Goal: Transaction & Acquisition: Purchase product/service

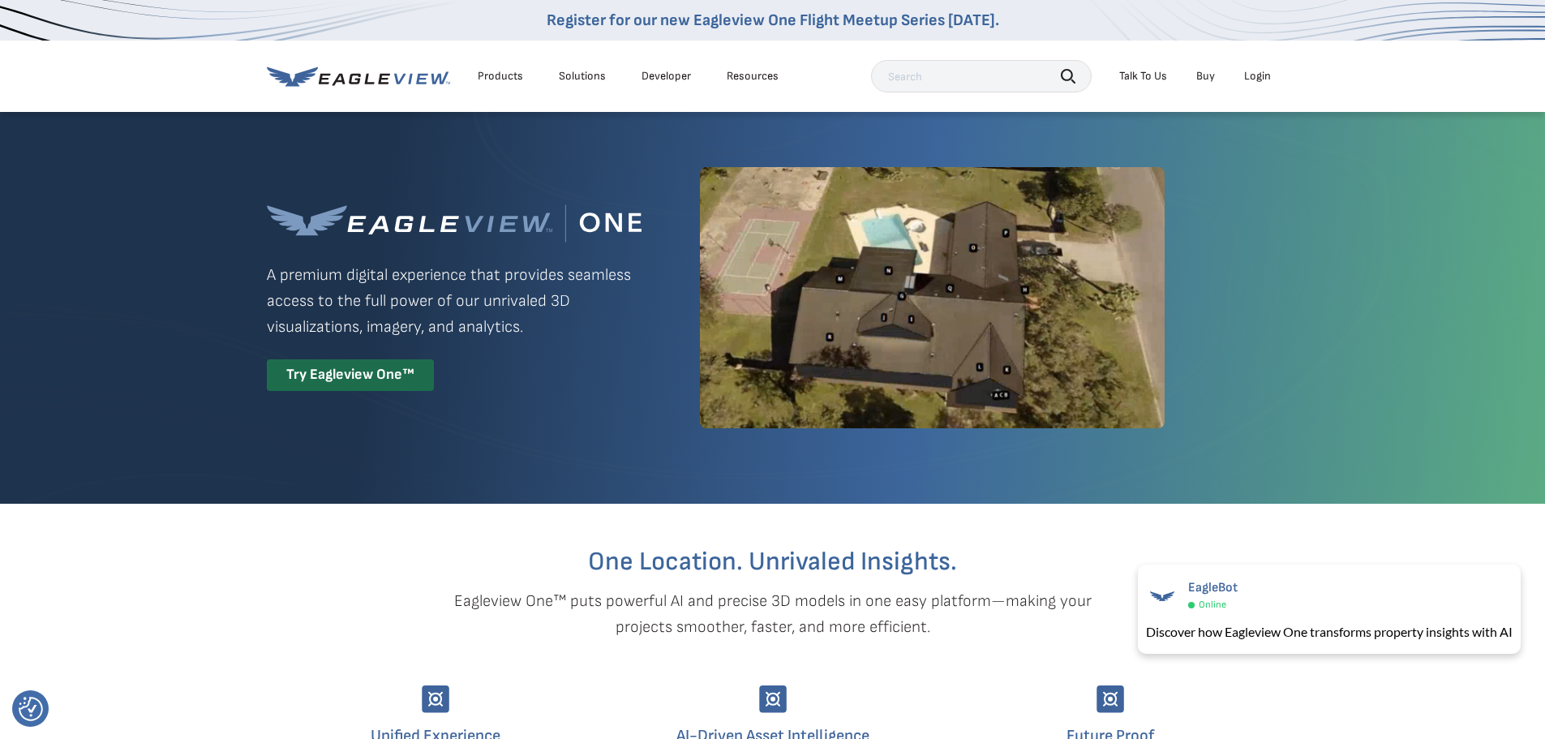
click at [1248, 73] on div "Login" at bounding box center [1257, 76] width 27 height 15
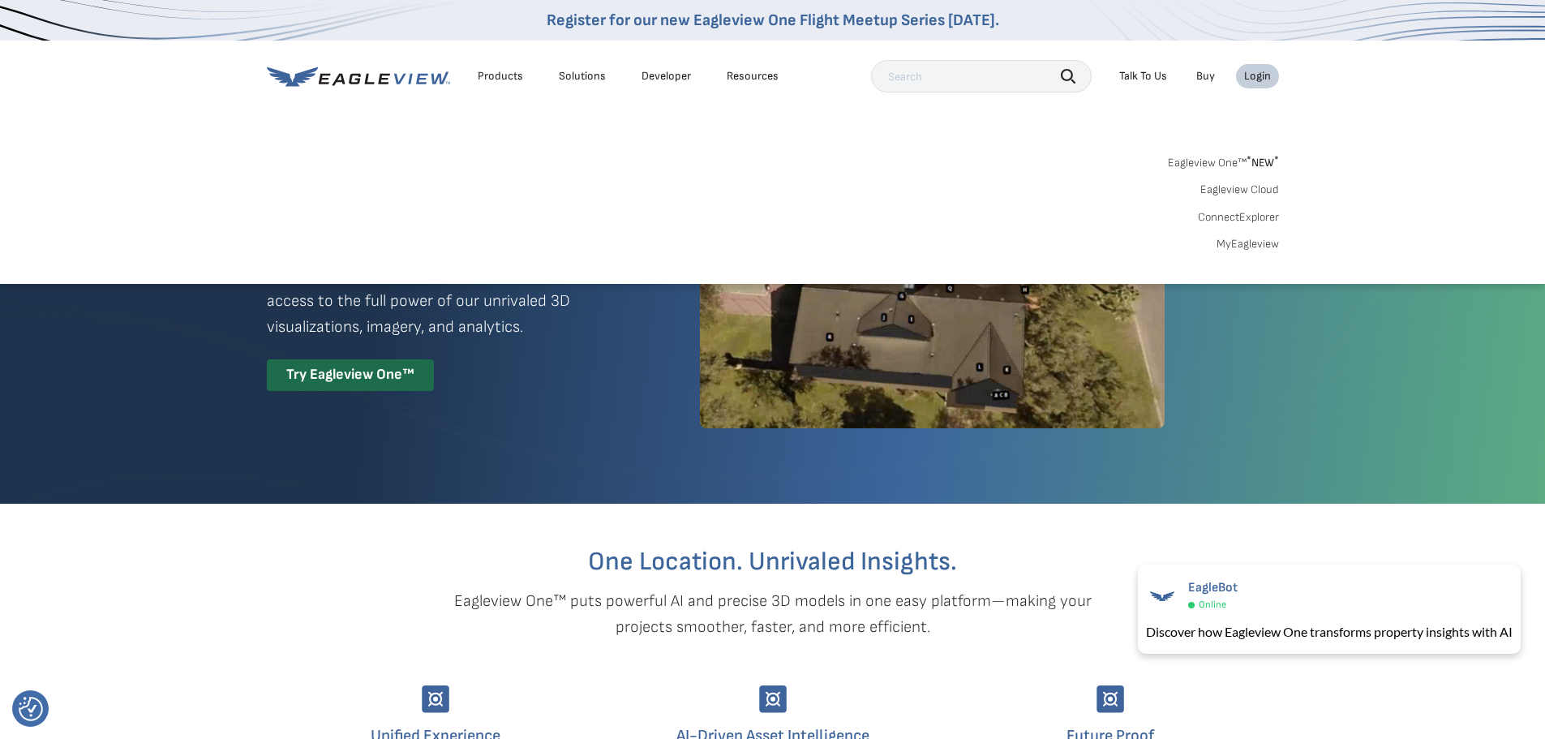
click at [1248, 238] on link "MyEagleview" at bounding box center [1247, 244] width 62 height 15
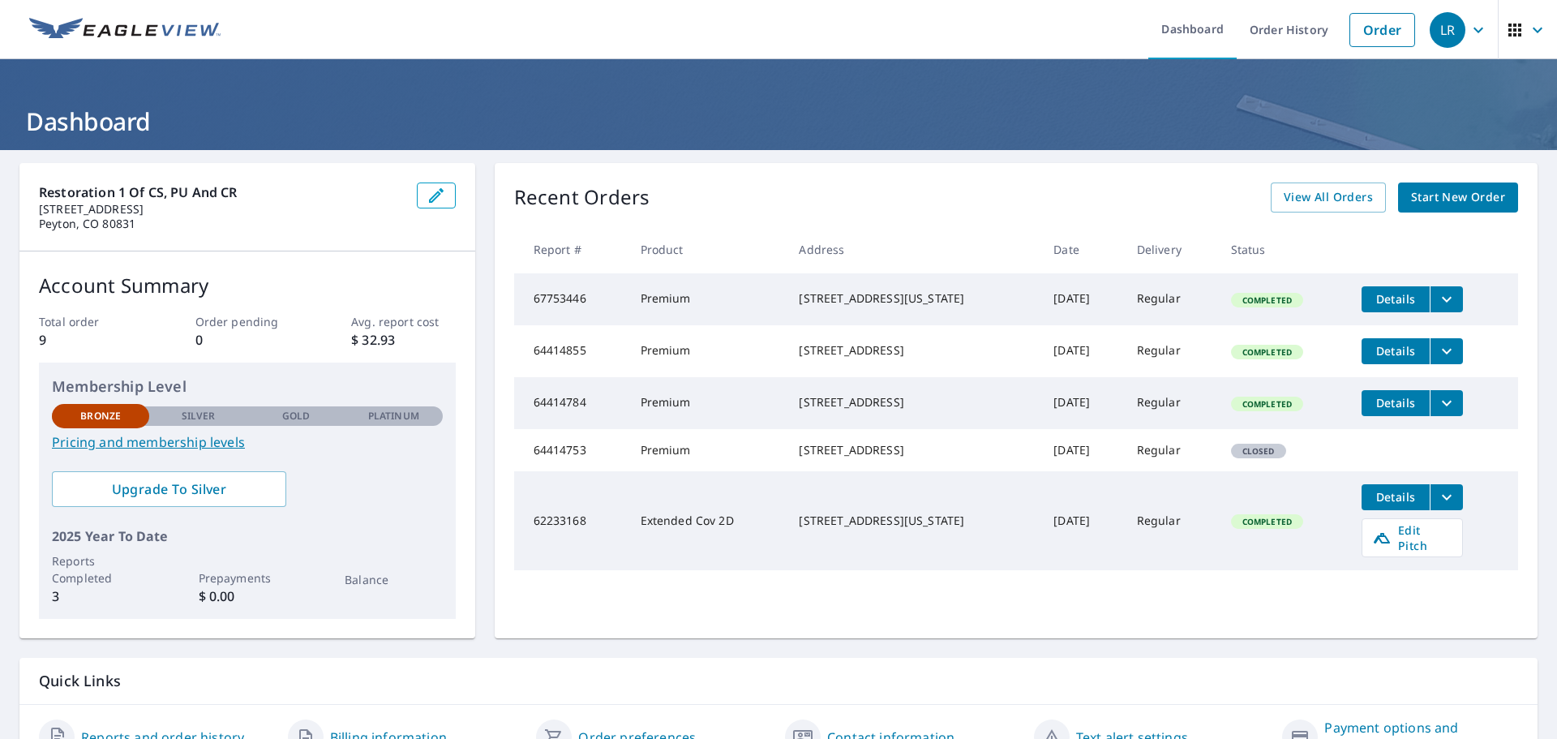
click at [1456, 197] on span "Start New Order" at bounding box center [1458, 197] width 94 height 20
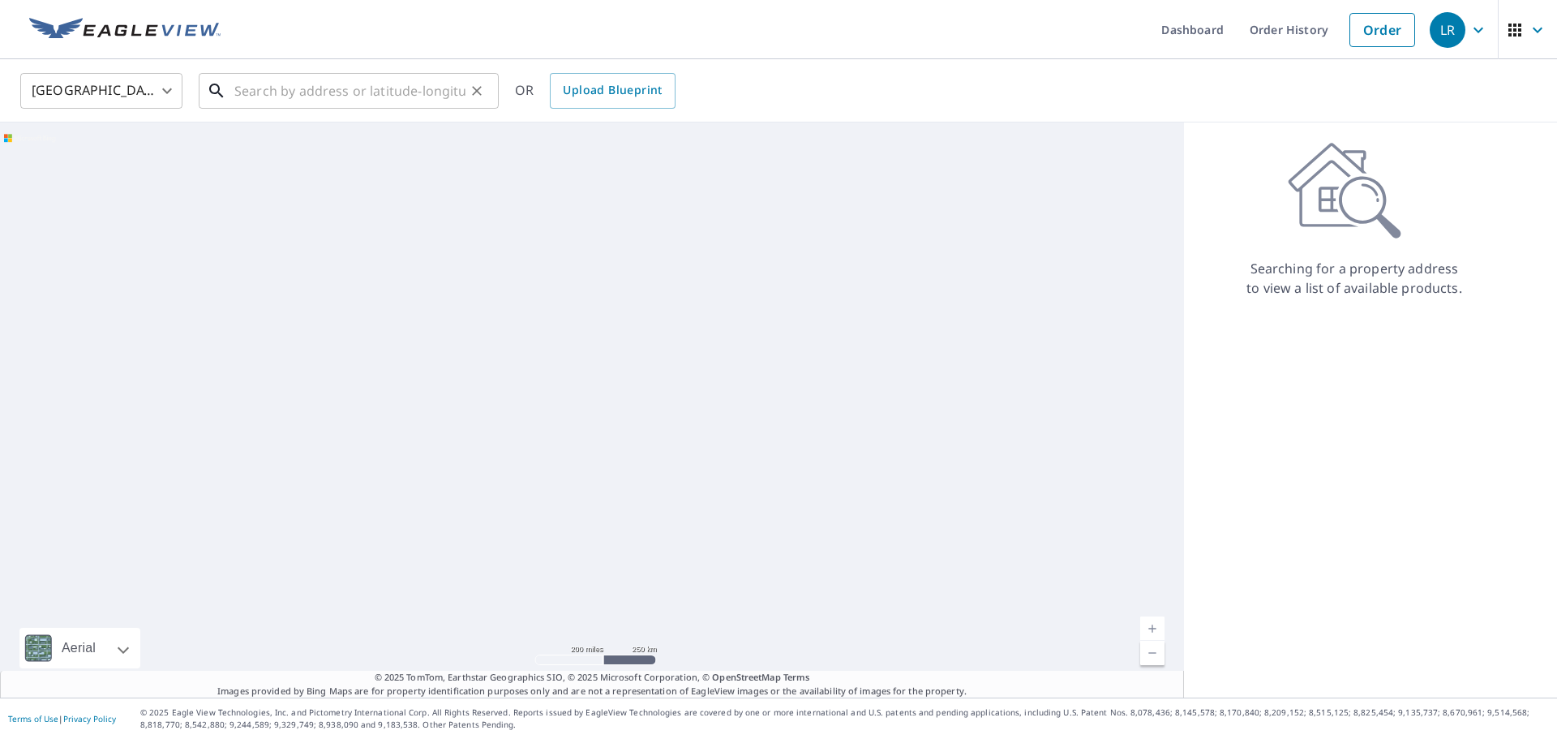
click at [303, 94] on input "text" at bounding box center [349, 90] width 231 height 45
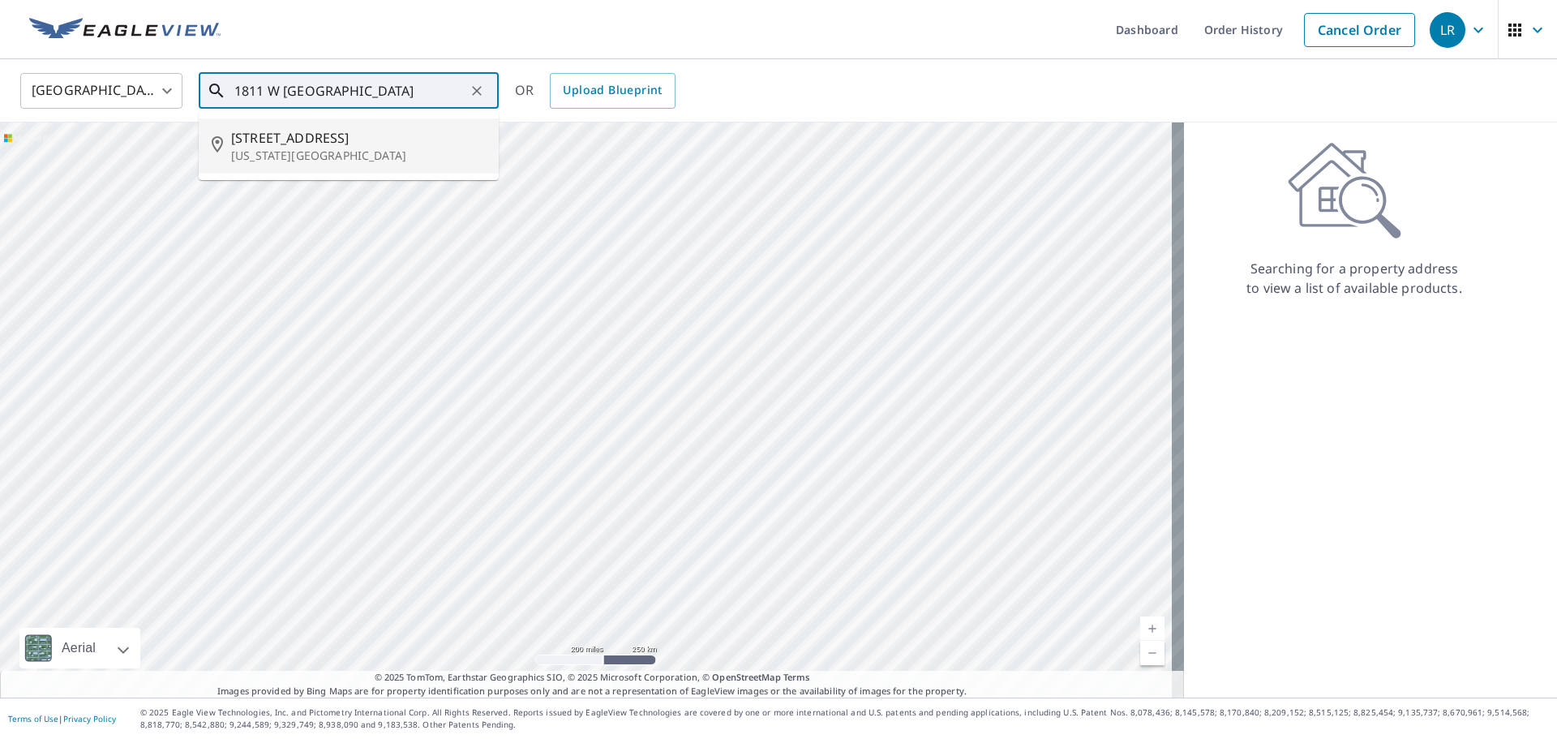
click at [315, 135] on span "[STREET_ADDRESS]" at bounding box center [358, 137] width 255 height 19
type input "[STREET_ADDRESS][US_STATE]"
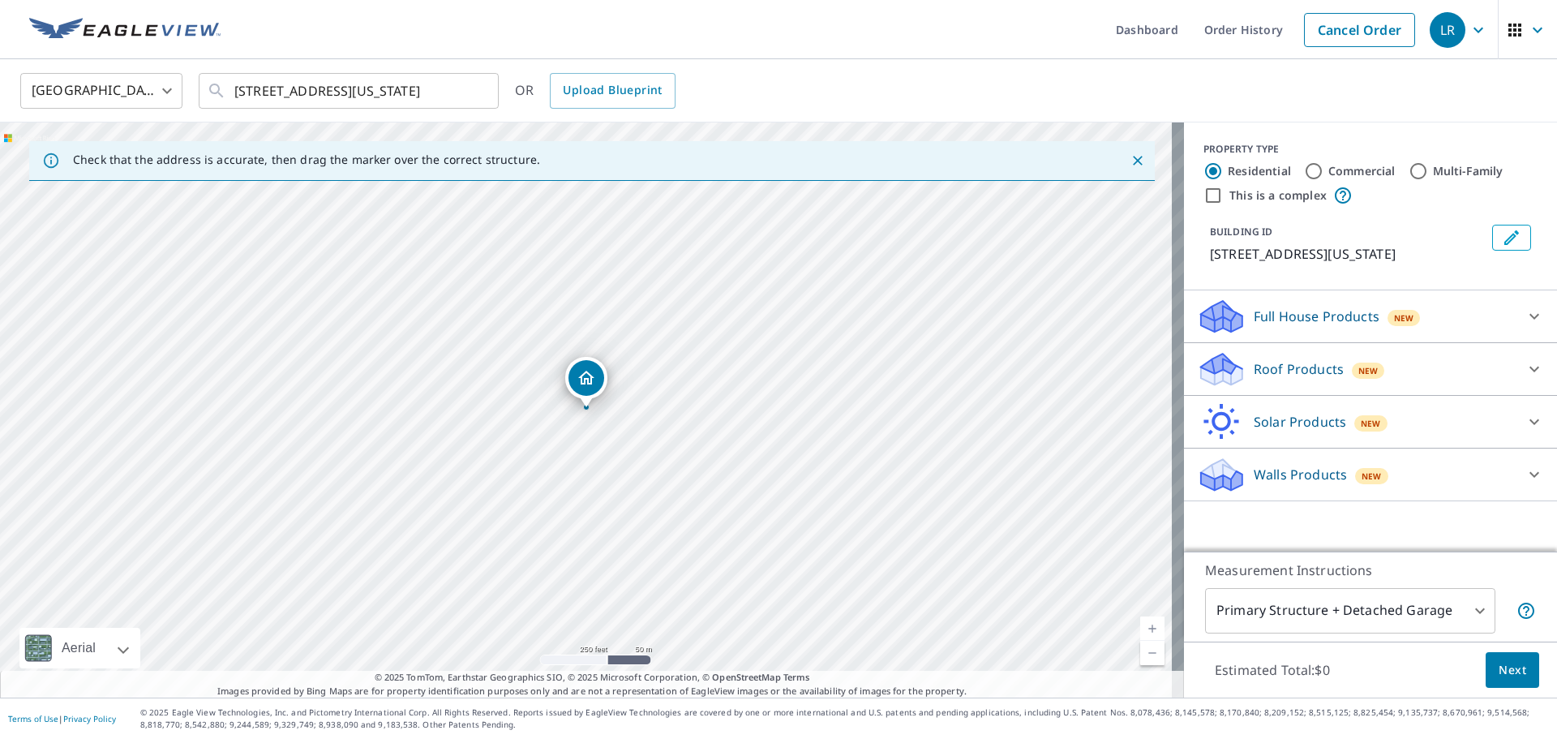
click at [1361, 482] on span "New" at bounding box center [1371, 475] width 20 height 13
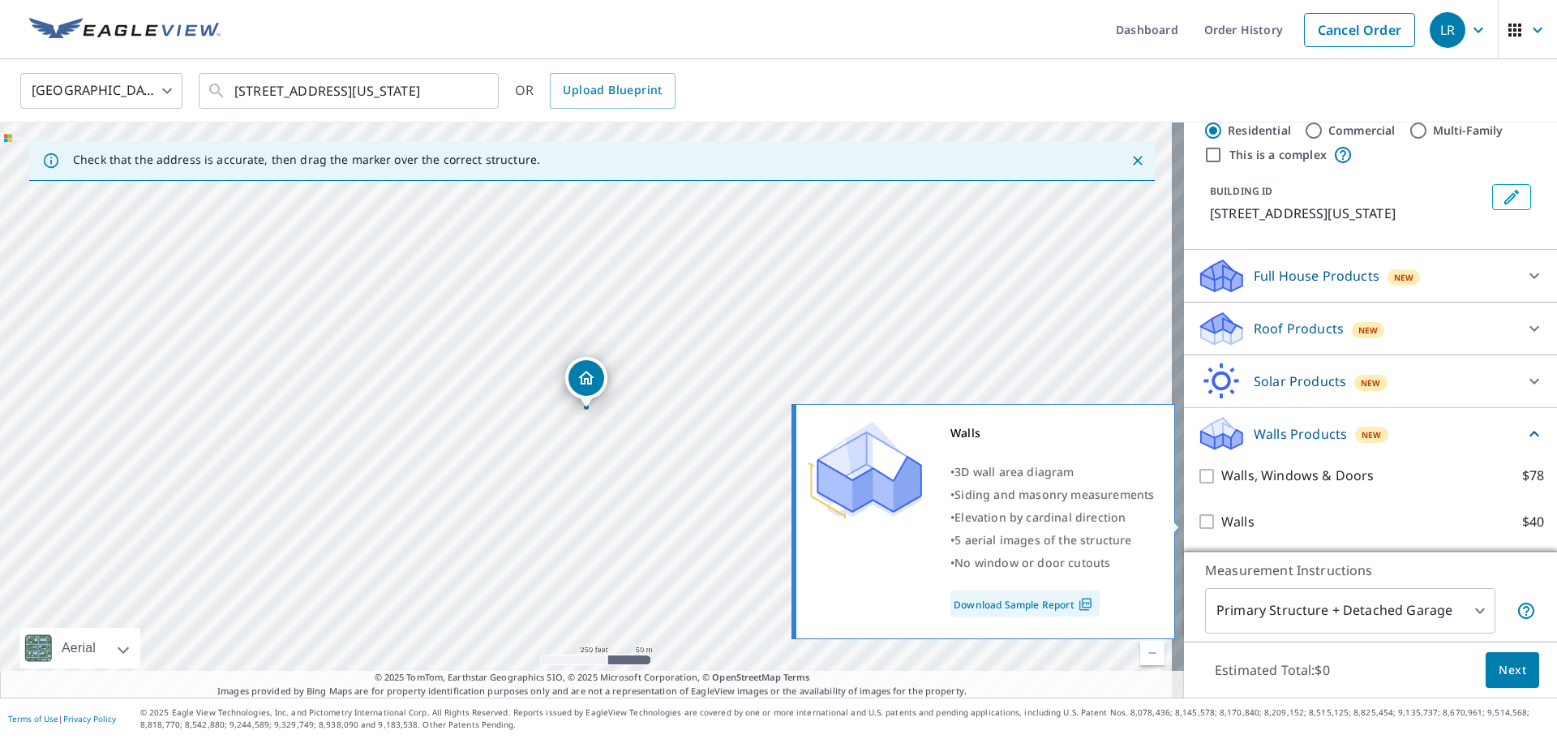
click at [1197, 521] on input "Walls $40" at bounding box center [1209, 521] width 24 height 19
checkbox input "true"
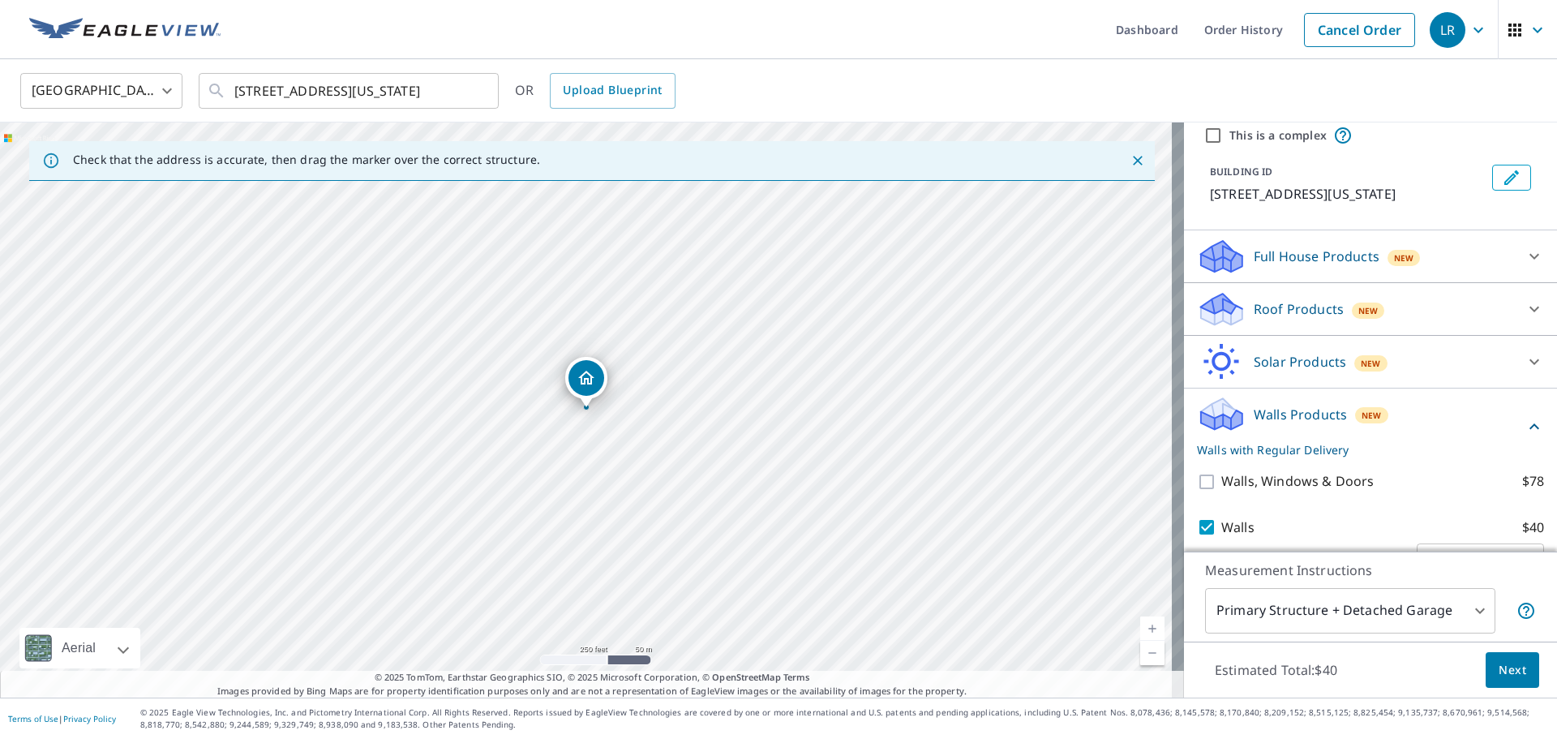
scroll to position [121, 0]
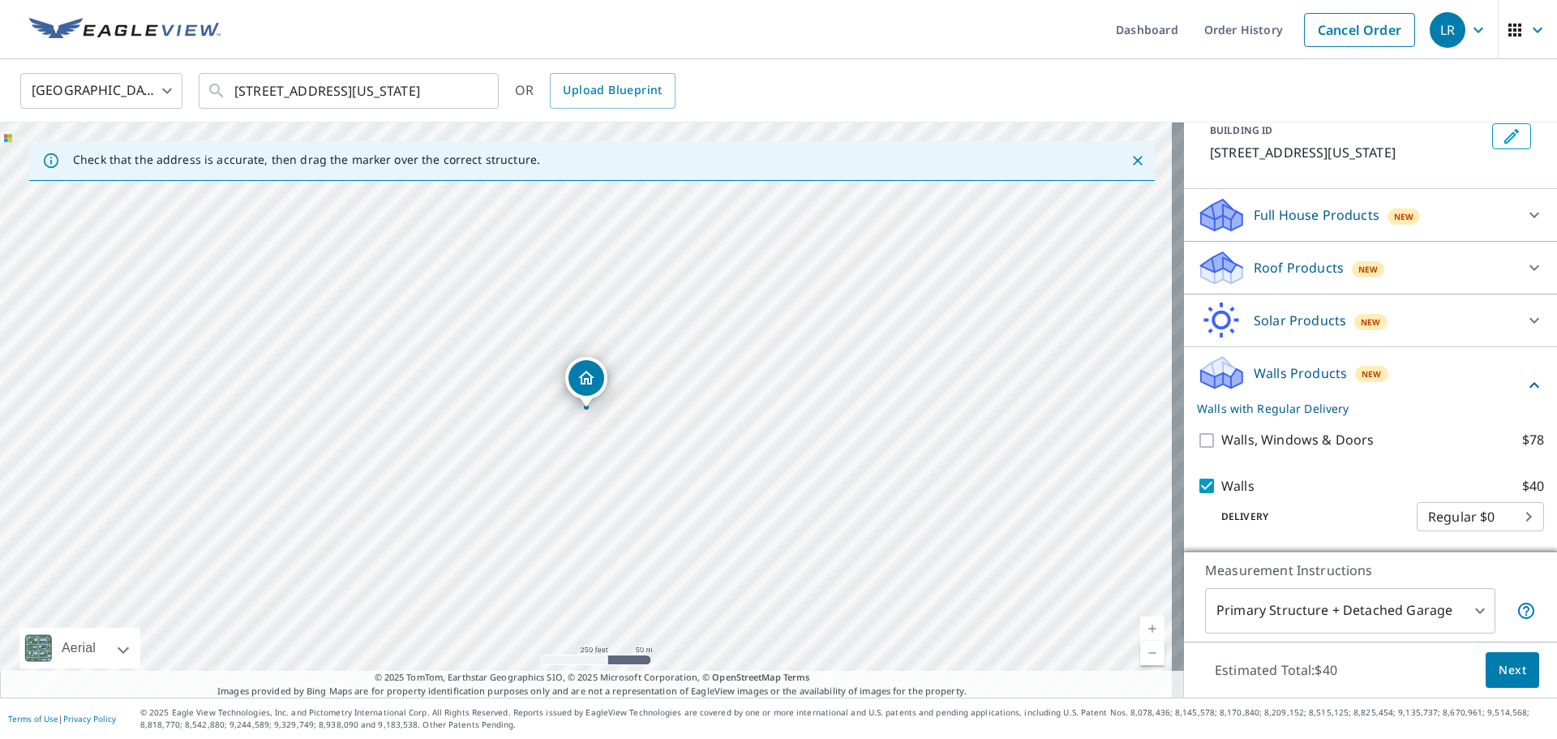
click at [1503, 519] on body "LR LR Dashboard Order History Cancel Order LR [GEOGRAPHIC_DATA] [GEOGRAPHIC_DAT…" at bounding box center [778, 369] width 1557 height 739
click at [1307, 214] on div at bounding box center [778, 369] width 1557 height 739
click at [1280, 216] on p "Full House Products" at bounding box center [1317, 214] width 126 height 19
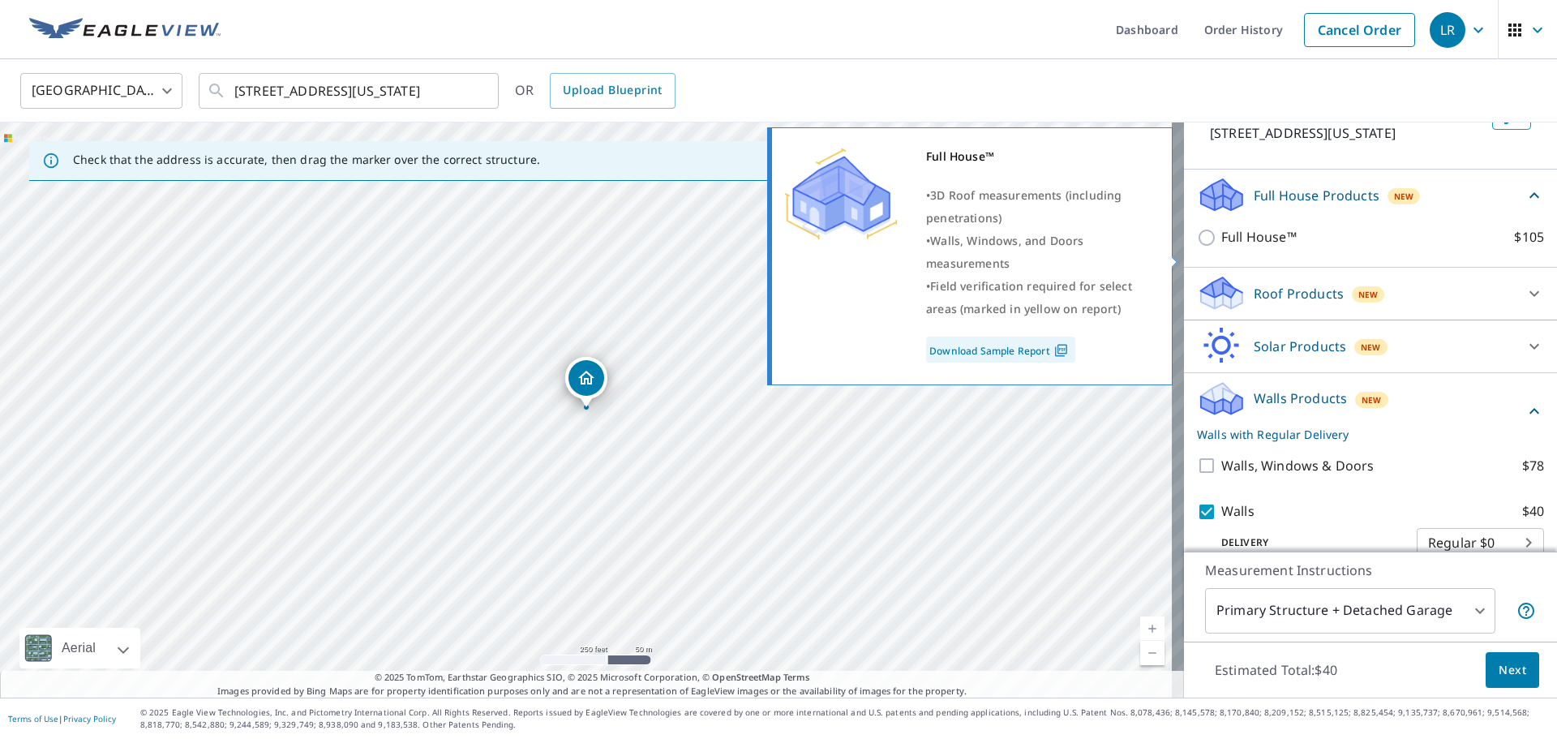
click at [1197, 247] on input "Full House™ $105" at bounding box center [1209, 237] width 24 height 19
checkbox input "true"
checkbox input "false"
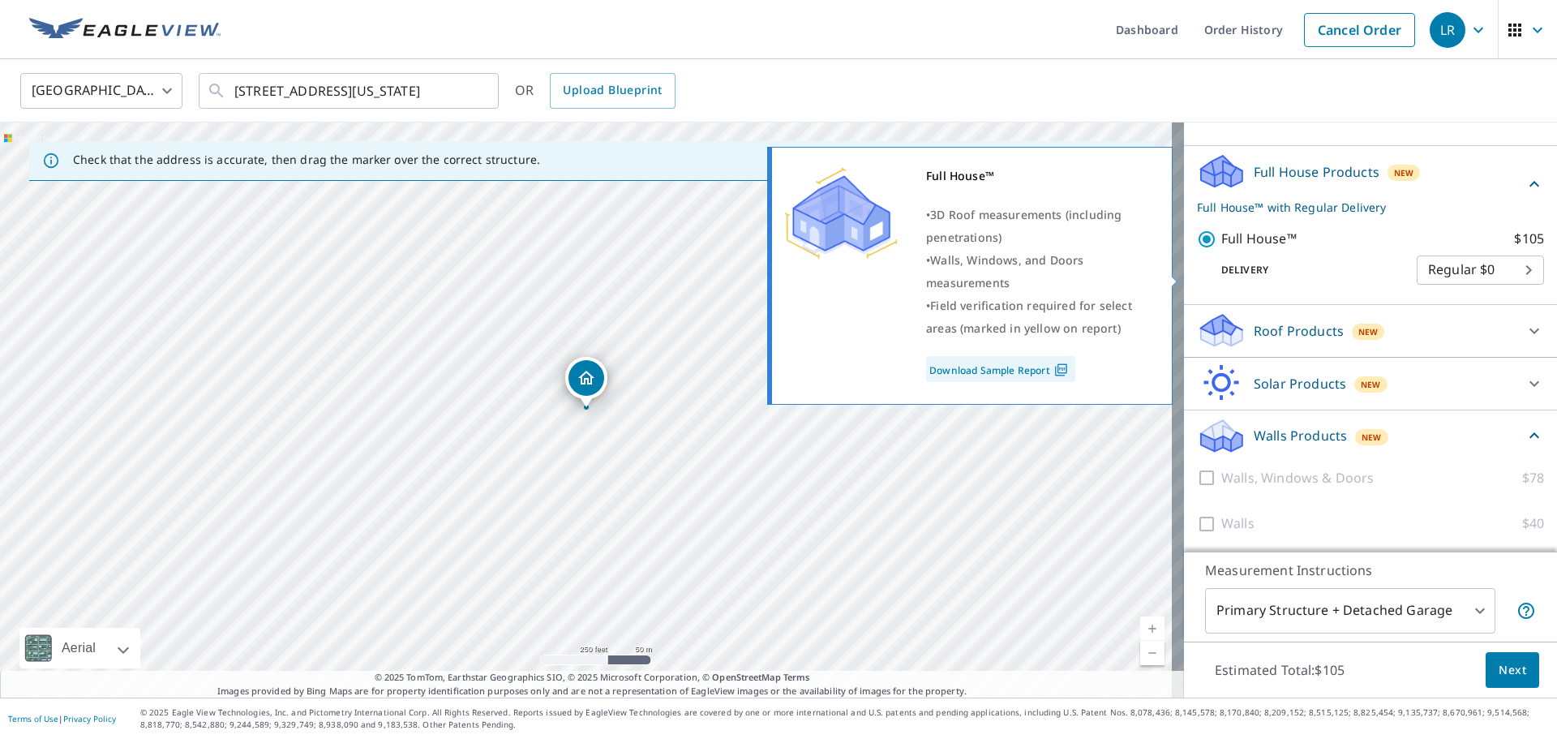
scroll to position [166, 0]
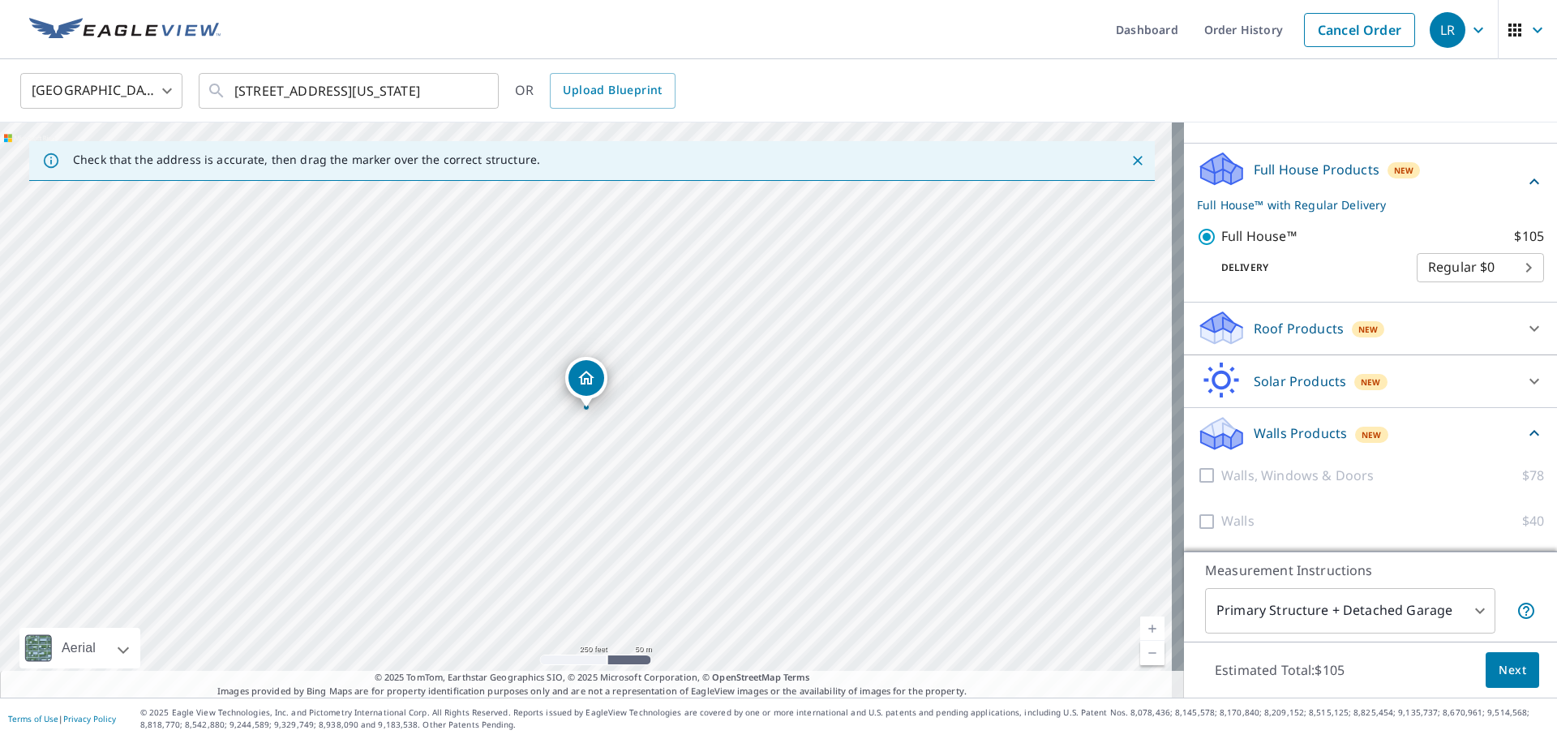
click at [1254, 433] on p "Walls Products" at bounding box center [1300, 432] width 93 height 19
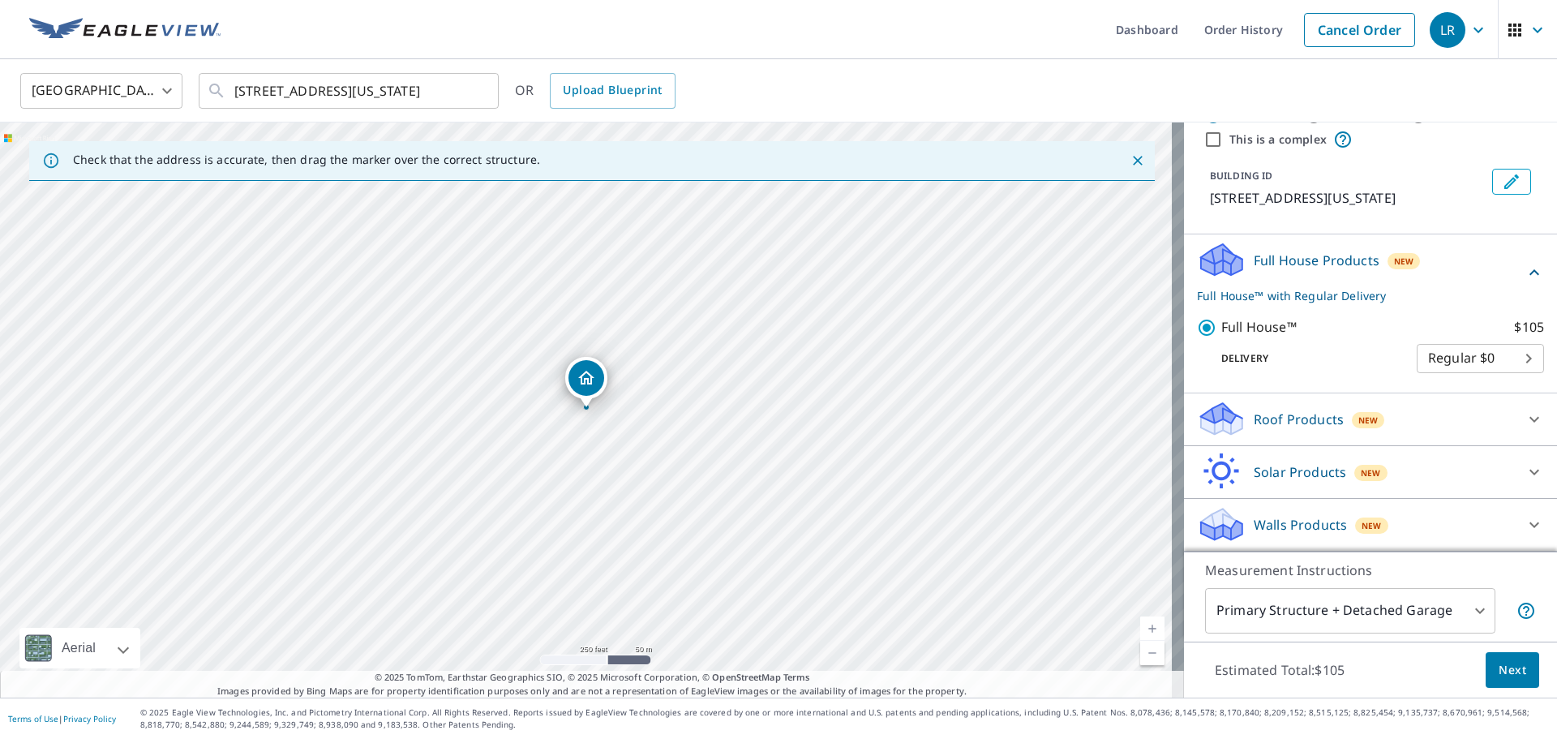
scroll to position [75, 0]
click at [1365, 608] on body "LR LR Dashboard Order History Cancel Order LR [GEOGRAPHIC_DATA] [GEOGRAPHIC_DAT…" at bounding box center [778, 369] width 1557 height 739
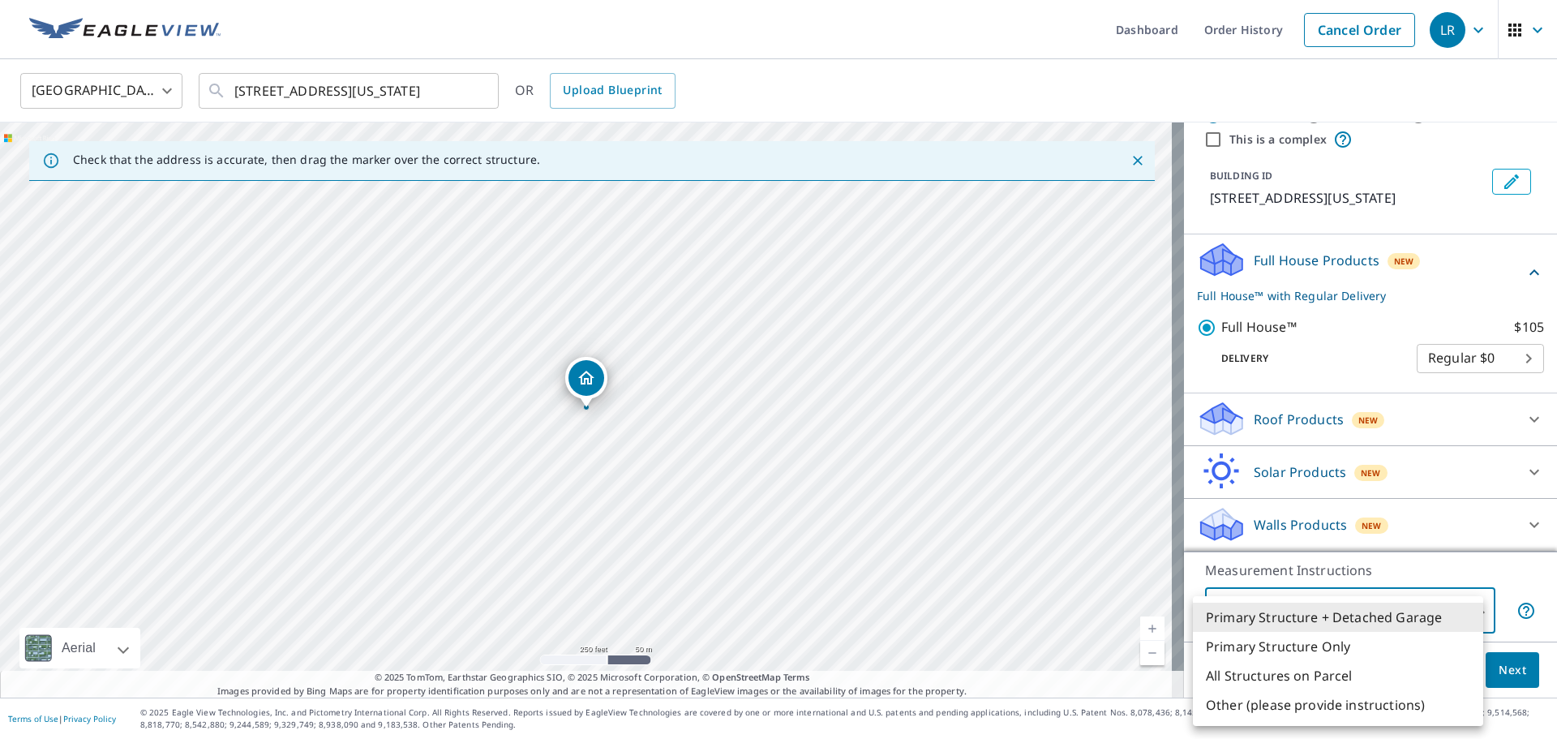
click at [1344, 642] on li "Primary Structure Only" at bounding box center [1338, 646] width 290 height 29
type input "2"
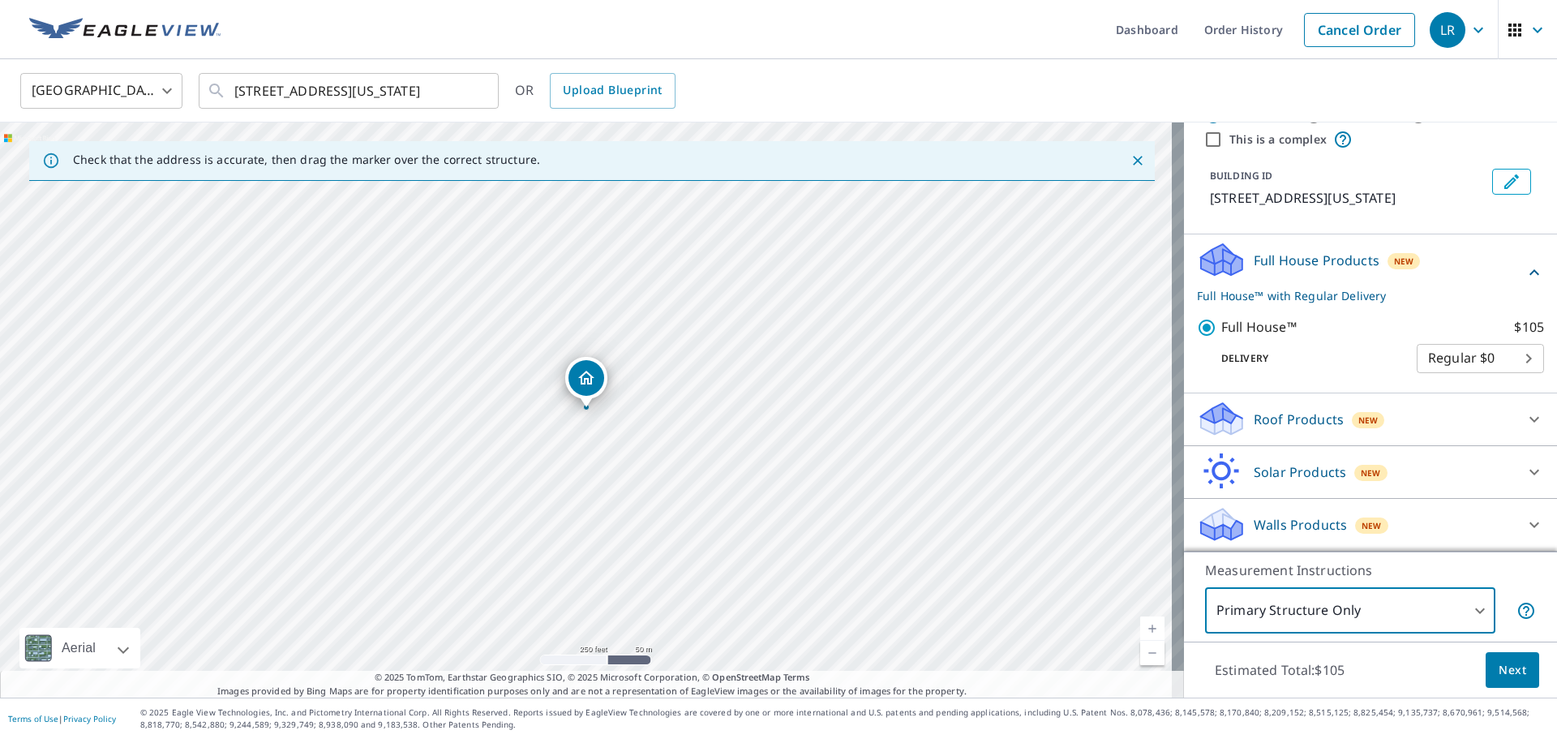
click at [1220, 525] on icon at bounding box center [1221, 519] width 41 height 20
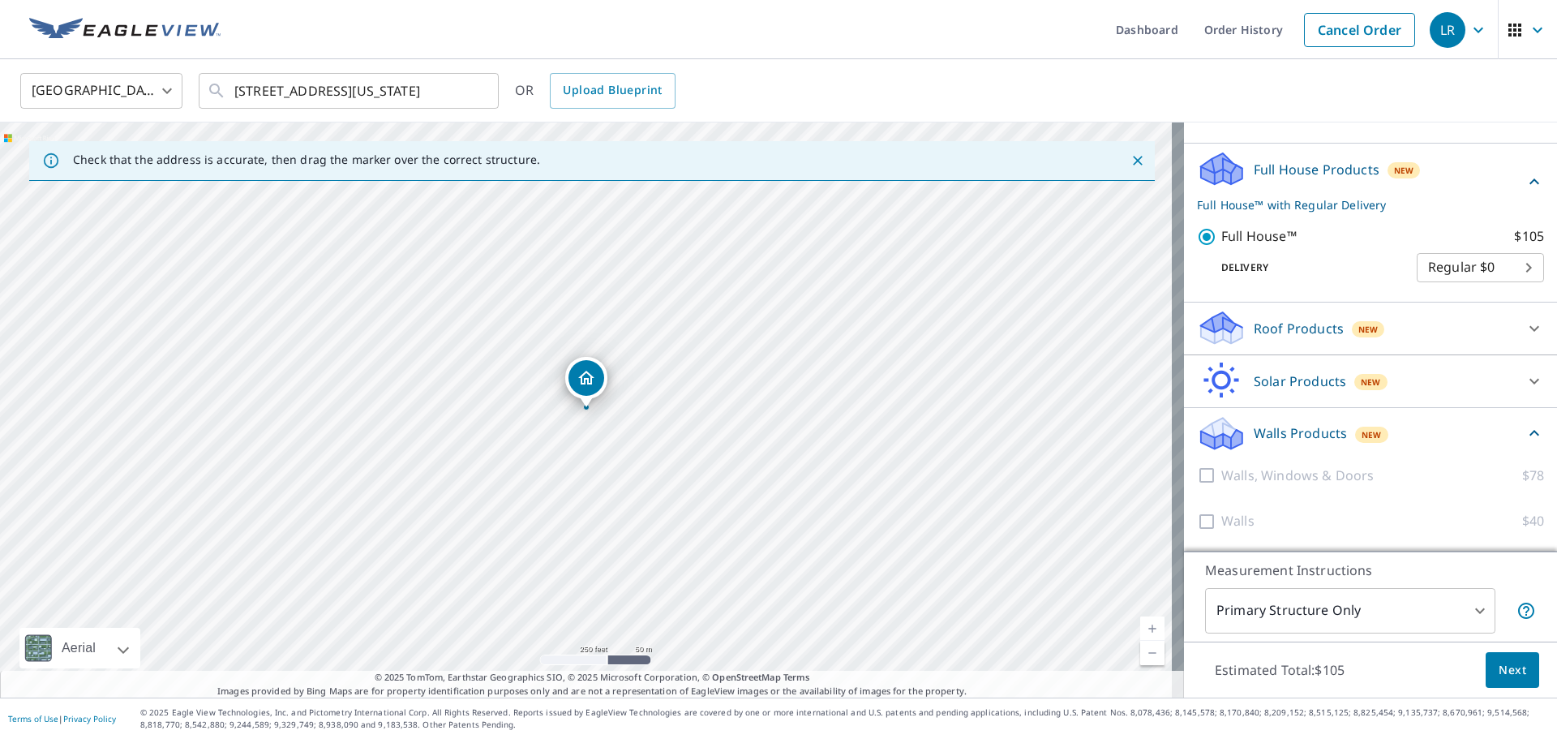
scroll to position [166, 0]
drag, startPoint x: 1196, startPoint y: 475, endPoint x: 1208, endPoint y: 483, distance: 14.6
click at [1198, 476] on div at bounding box center [1209, 475] width 24 height 20
click at [1197, 480] on div at bounding box center [1209, 475] width 24 height 20
click at [1254, 426] on p "Walls Products" at bounding box center [1300, 432] width 93 height 19
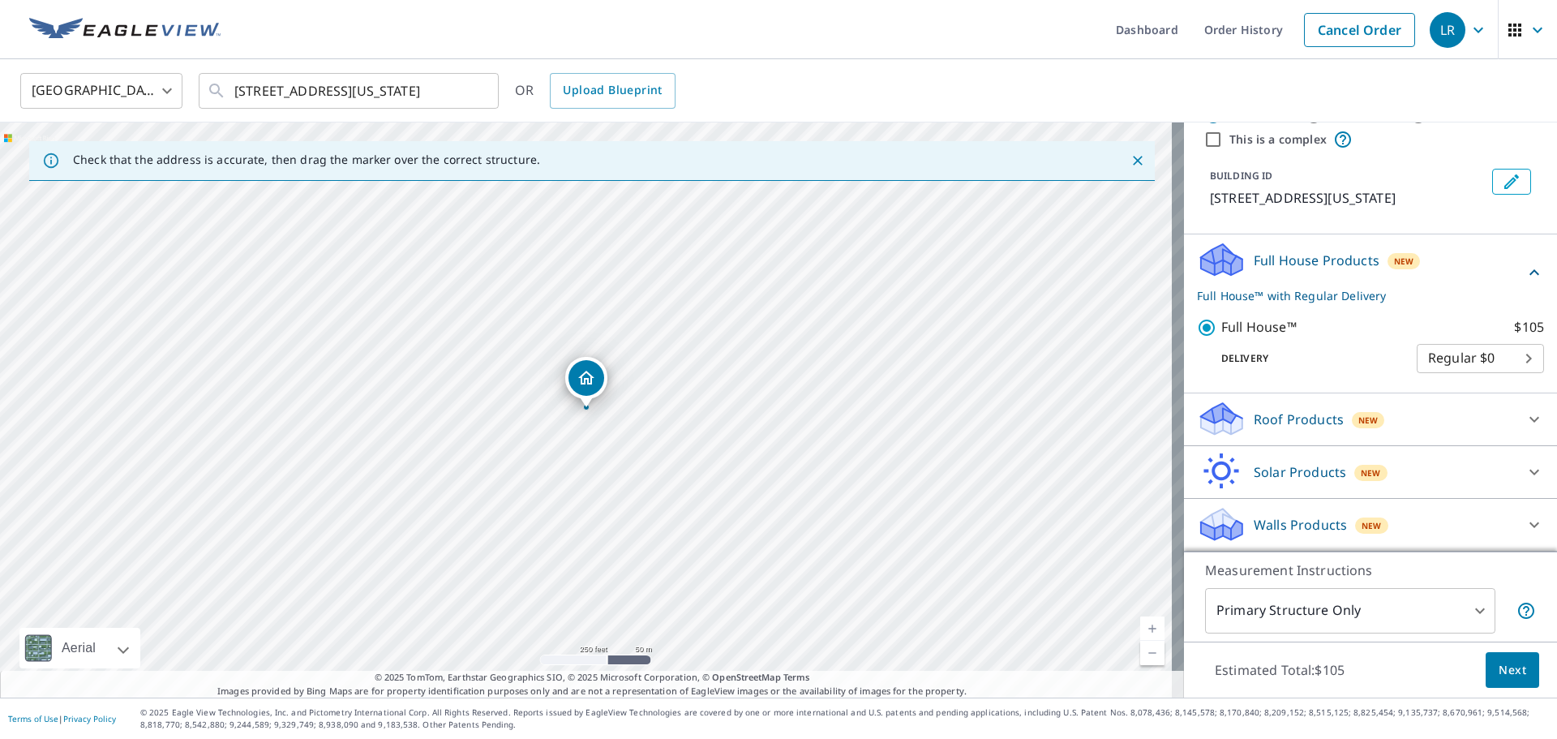
scroll to position [75, 0]
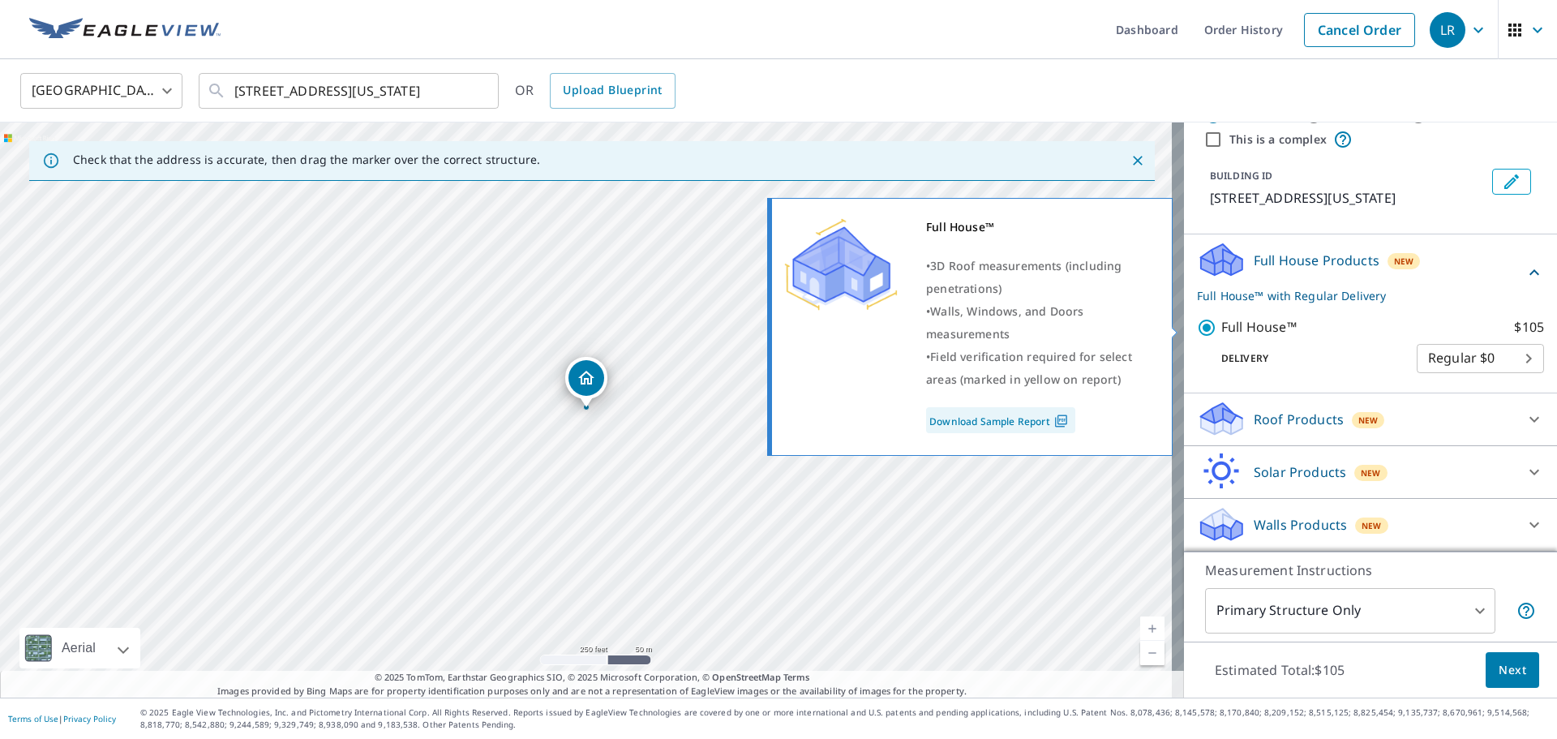
click at [1197, 327] on input "Full House™ $105" at bounding box center [1209, 327] width 24 height 19
checkbox input "false"
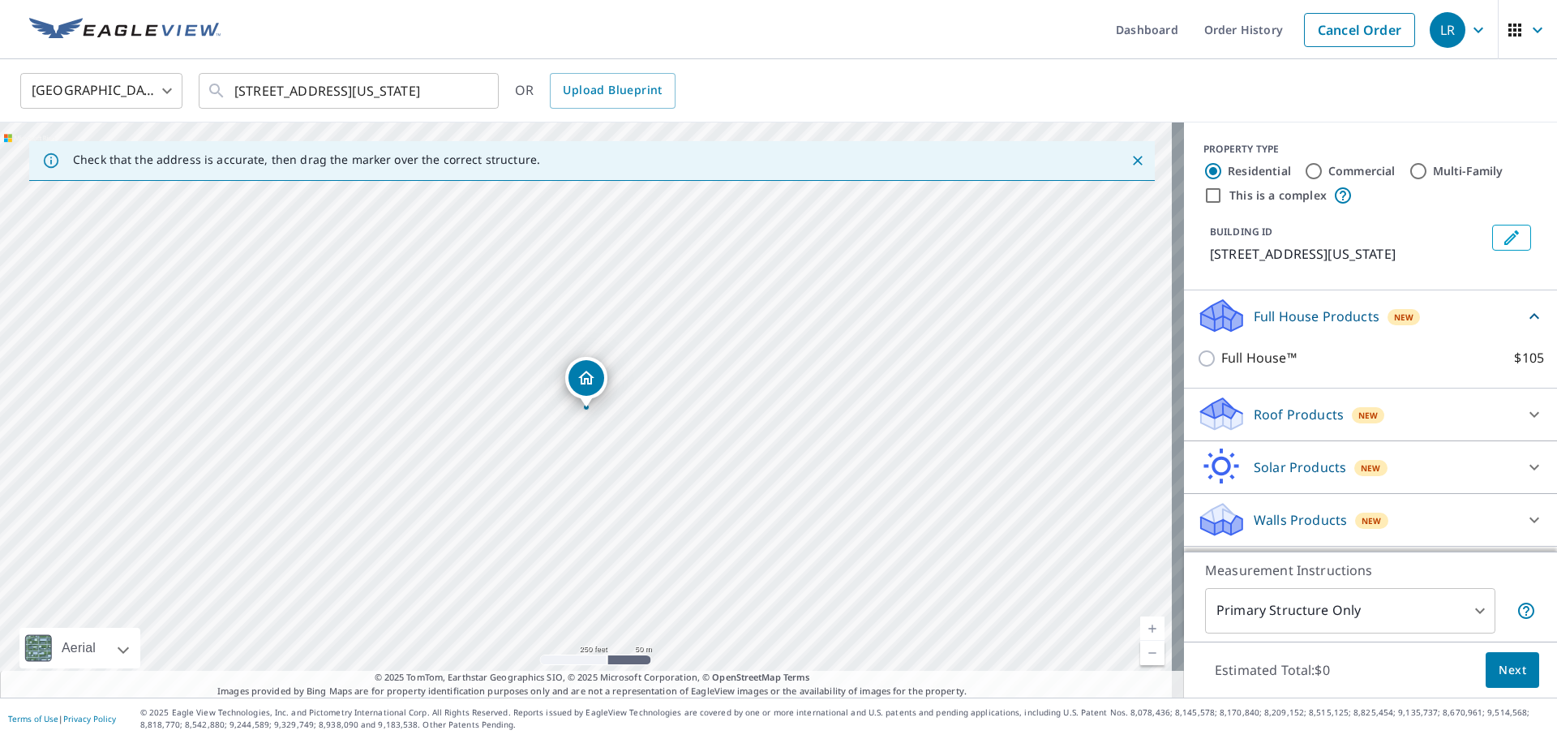
scroll to position [15, 0]
click at [1220, 506] on icon at bounding box center [1221, 519] width 49 height 38
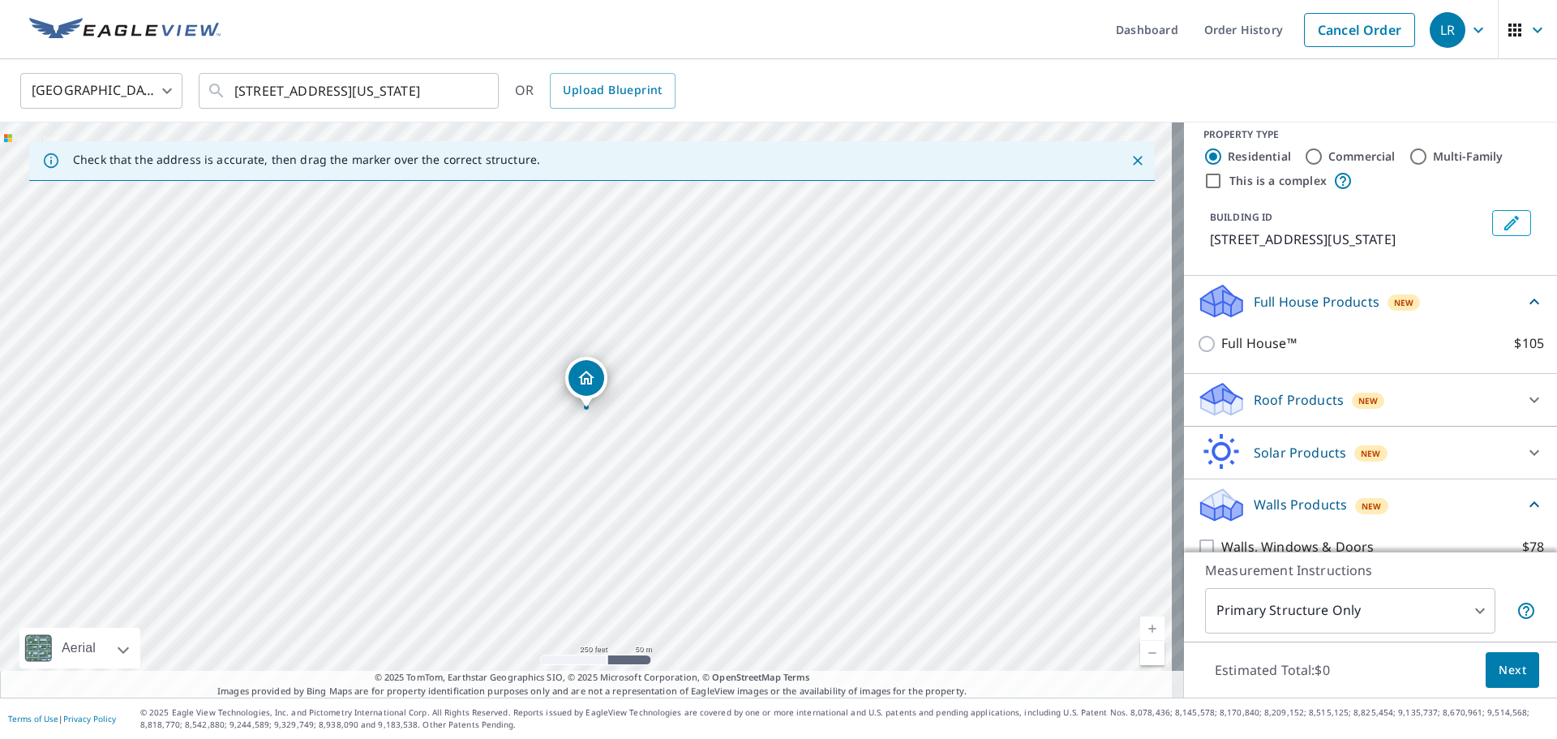
click at [1216, 509] on icon at bounding box center [1219, 499] width 36 height 20
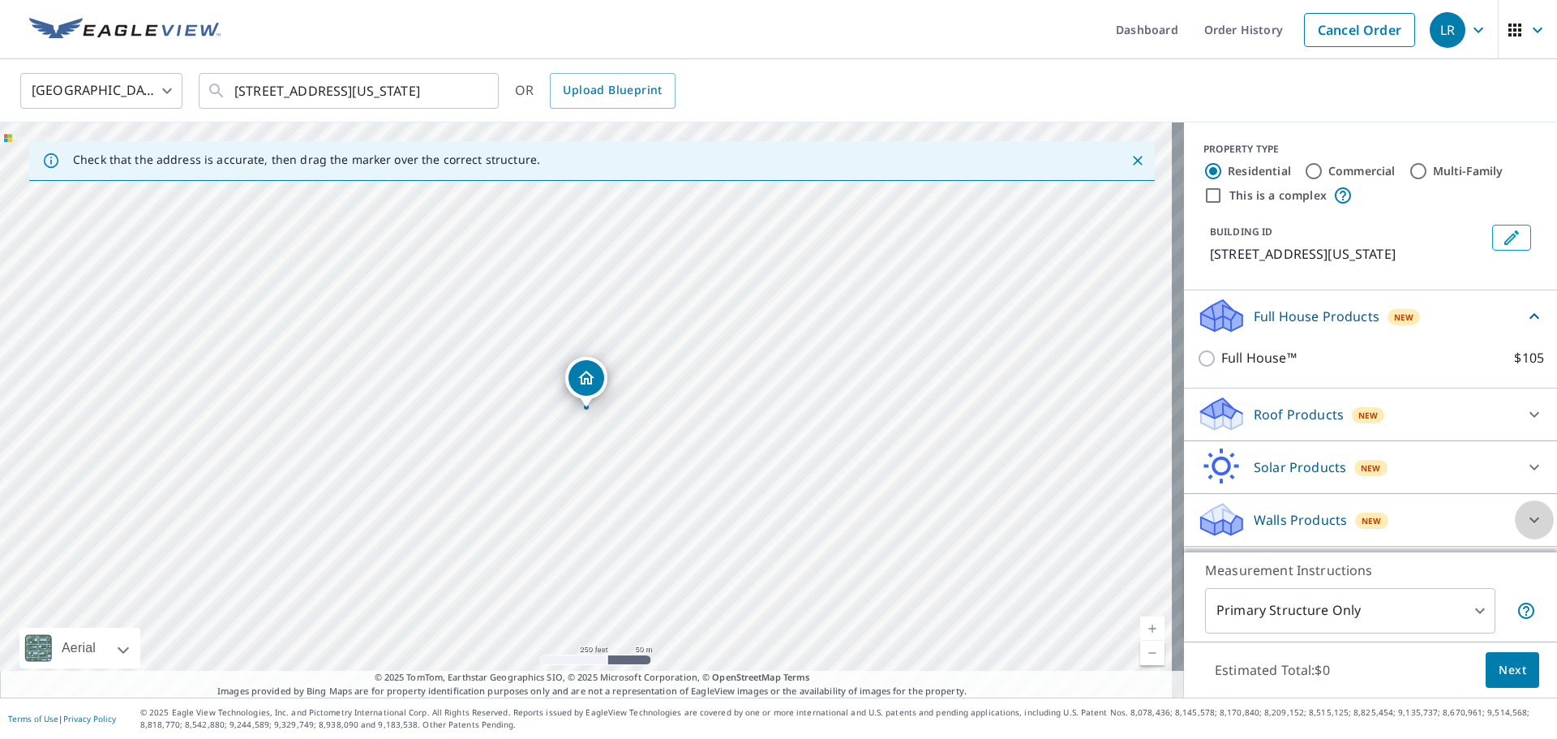
click at [1524, 528] on icon at bounding box center [1533, 519] width 19 height 19
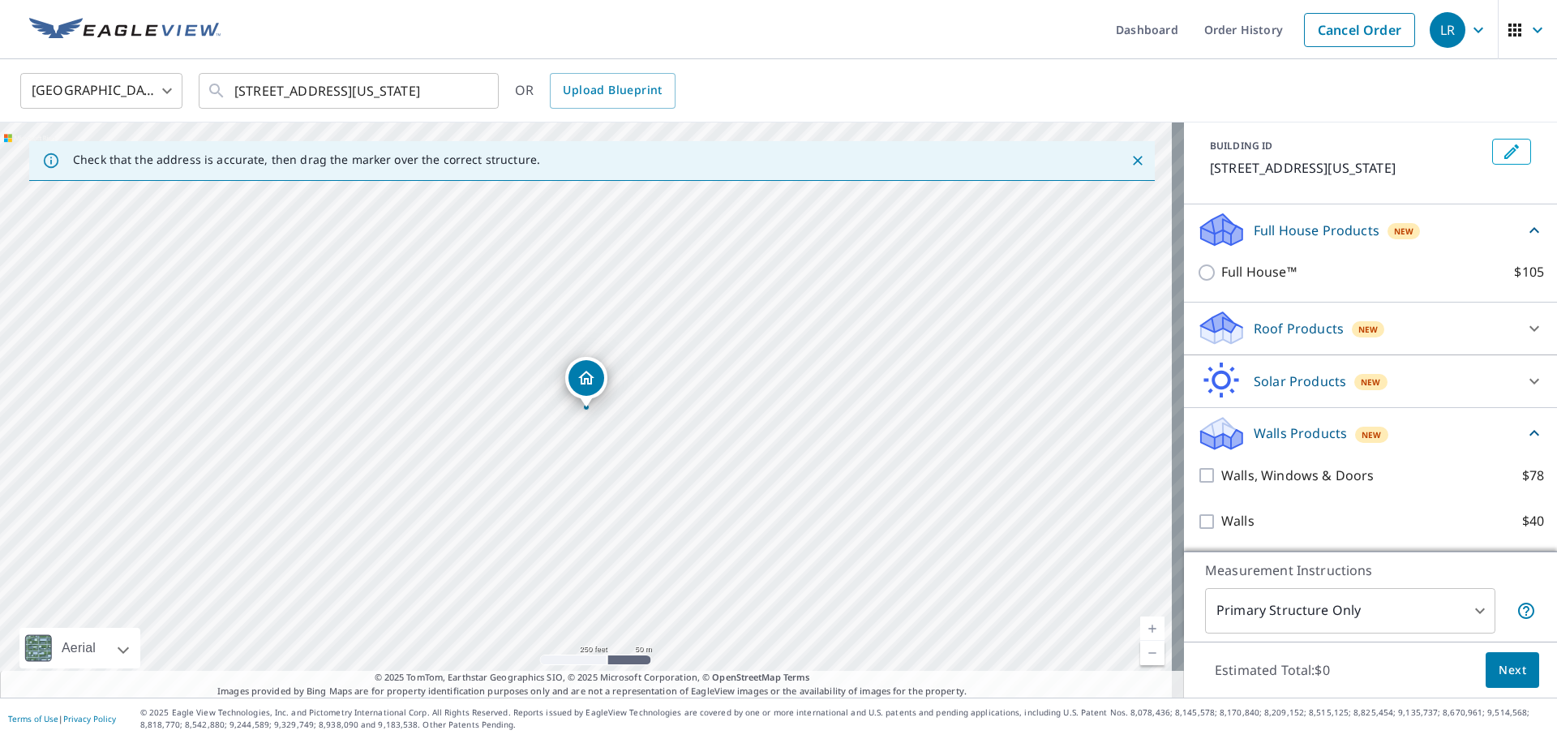
scroll to position [105, 0]
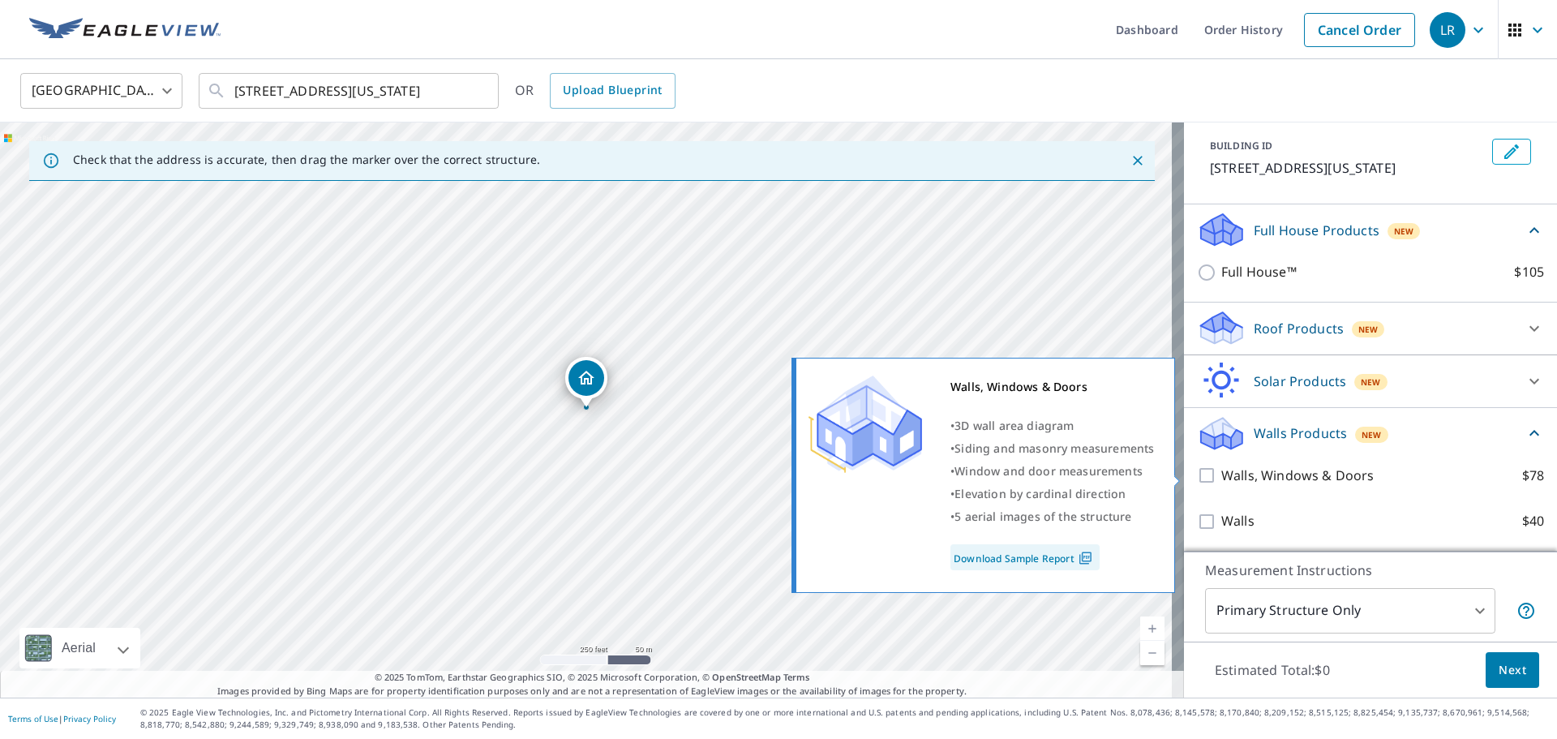
click at [1198, 476] on input "Walls, Windows & Doors $78" at bounding box center [1209, 474] width 24 height 19
checkbox input "true"
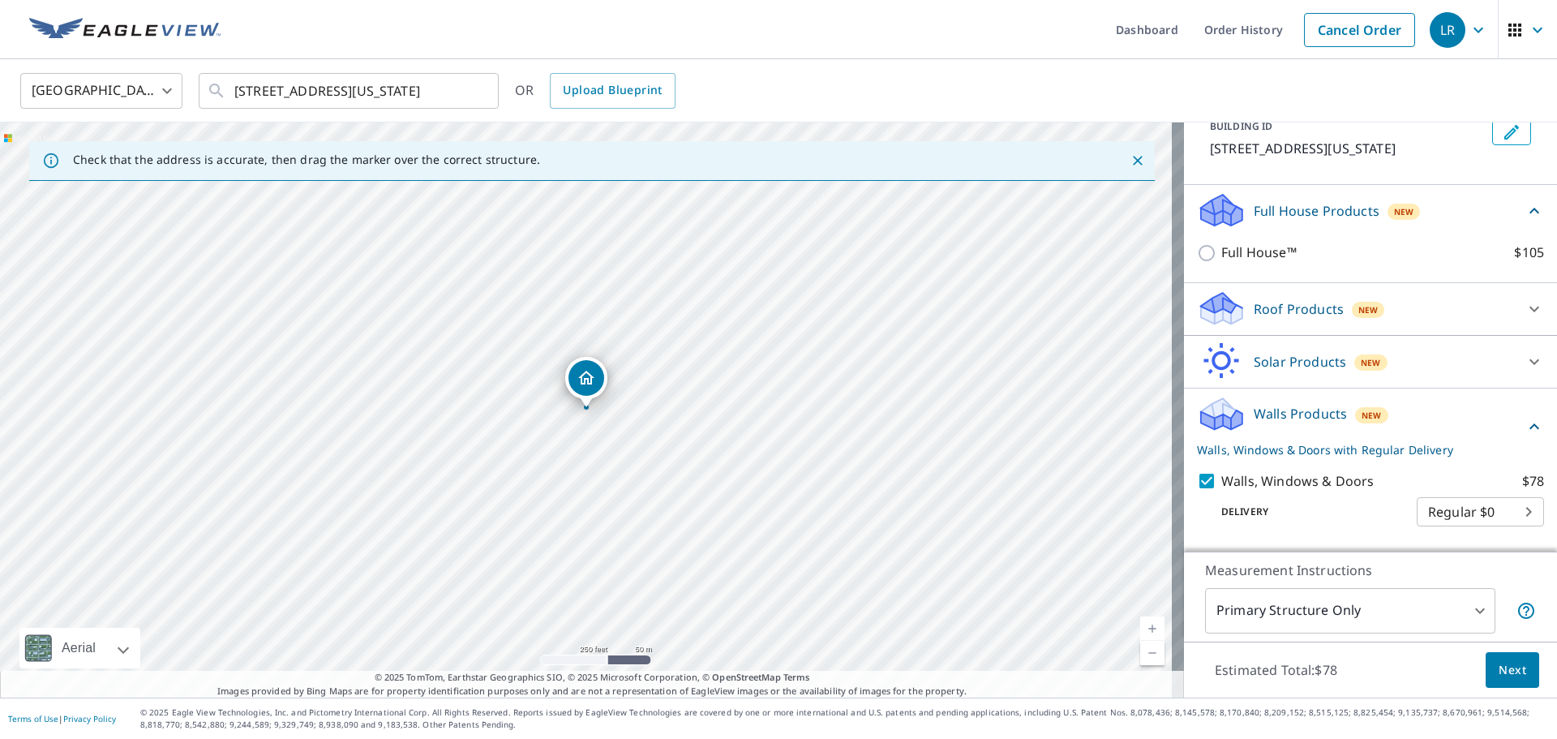
click at [1502, 665] on span "Next" at bounding box center [1512, 670] width 28 height 20
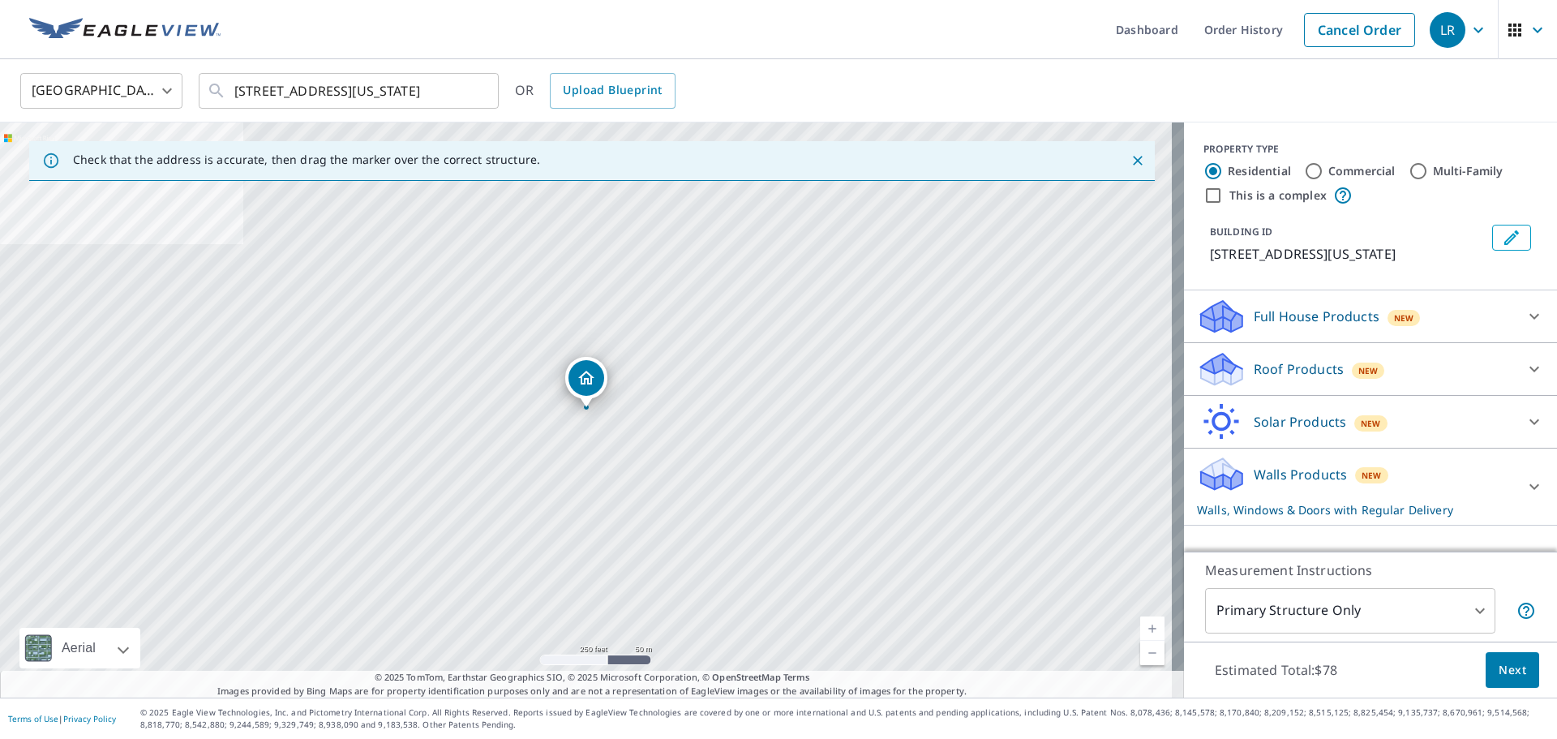
click at [1221, 321] on icon at bounding box center [1221, 311] width 41 height 20
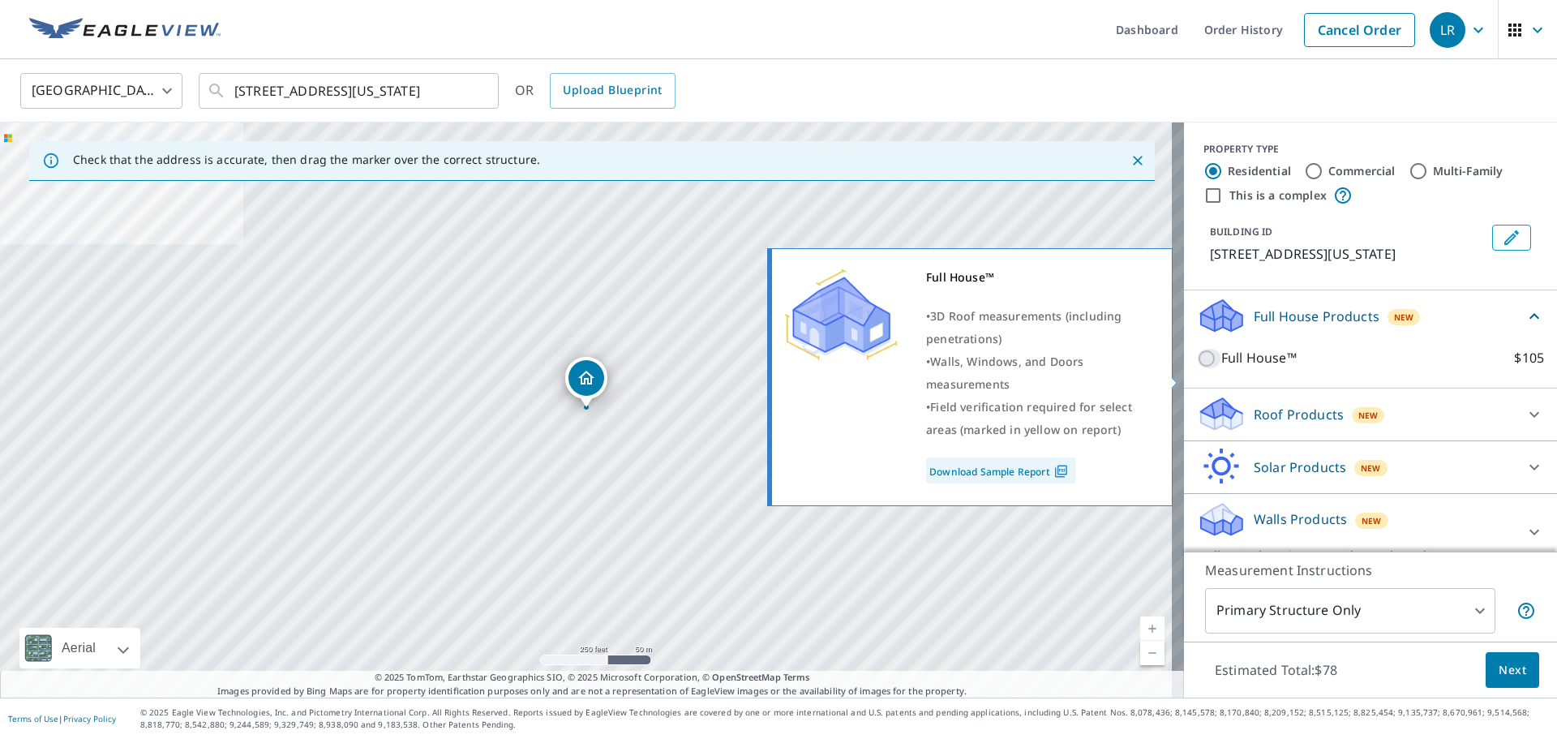
click at [1197, 368] on input "Full House™ $105" at bounding box center [1209, 358] width 24 height 19
checkbox input "true"
checkbox input "false"
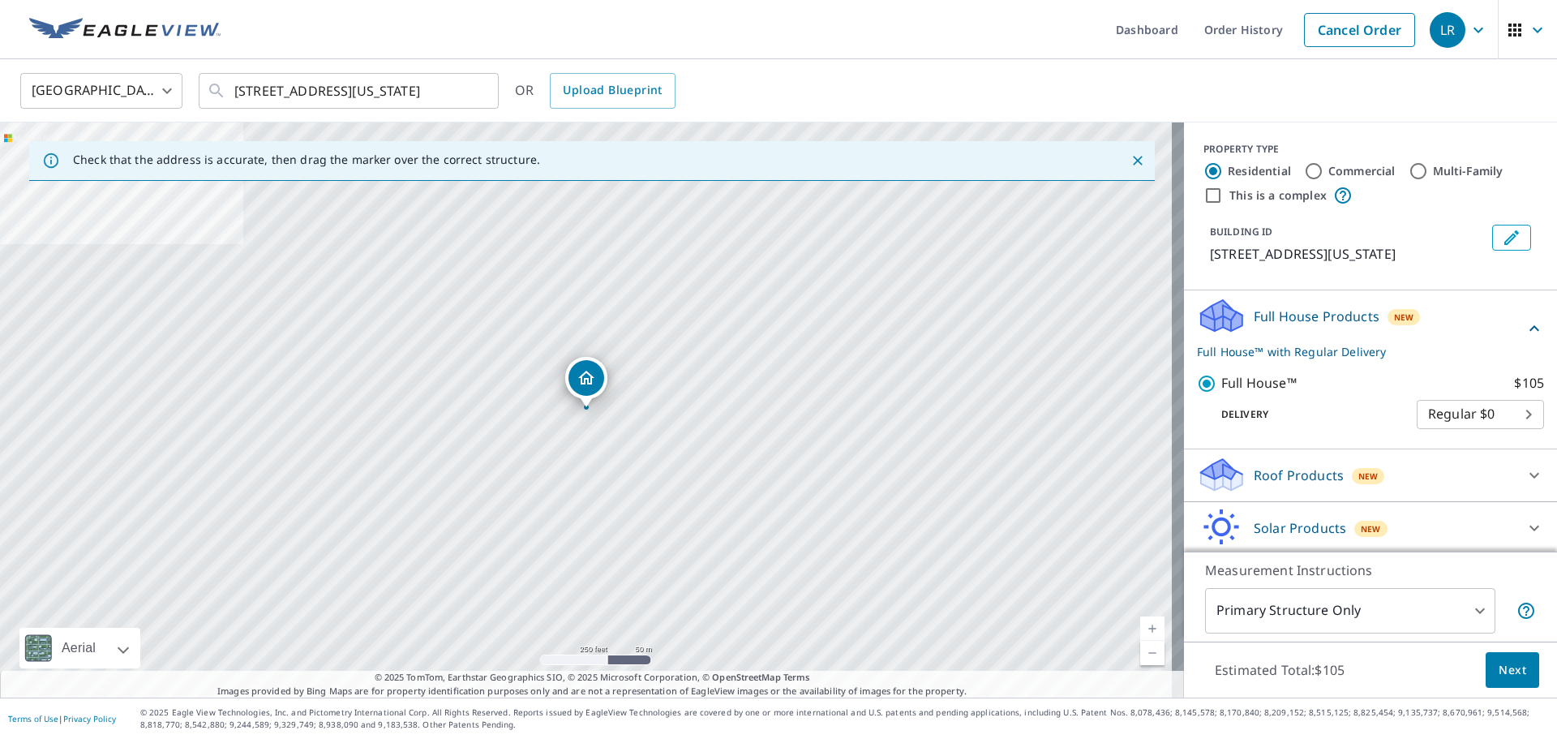
scroll to position [75, 0]
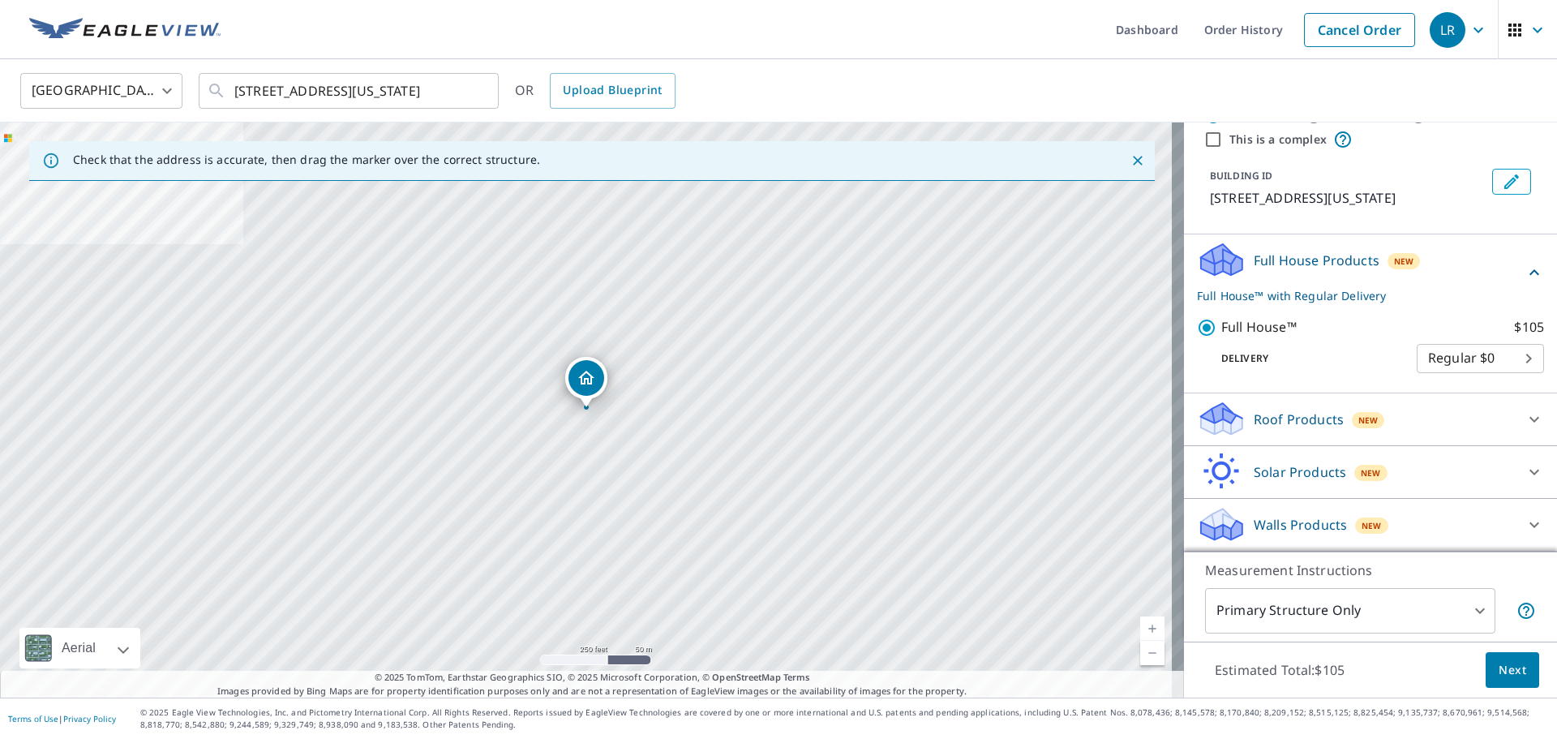
click at [1499, 664] on span "Next" at bounding box center [1512, 670] width 28 height 20
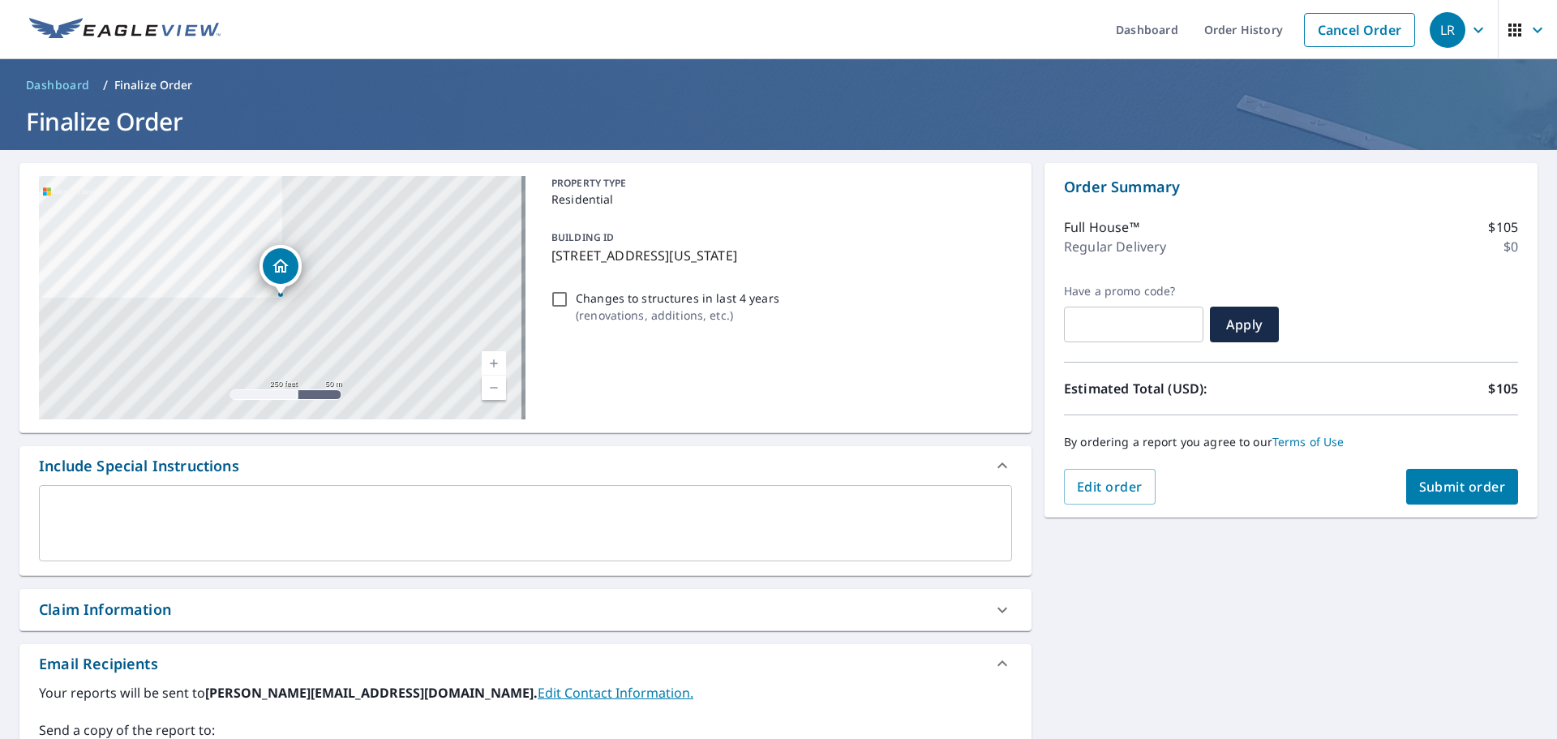
click at [1448, 485] on span "Submit order" at bounding box center [1462, 487] width 87 height 18
